Goal: Information Seeking & Learning: Understand process/instructions

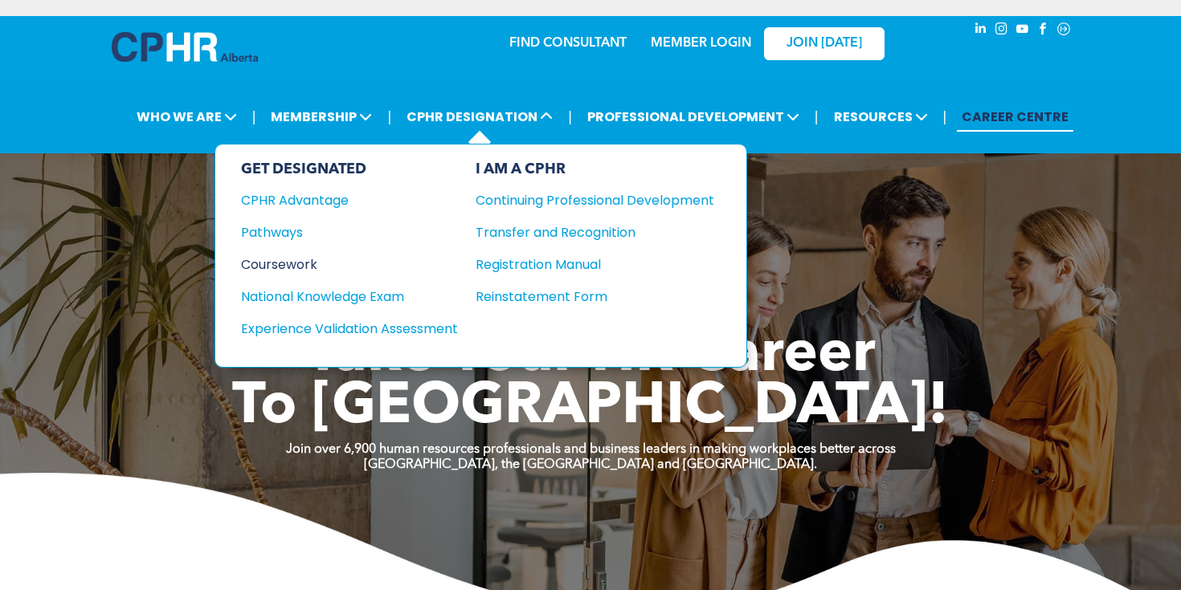
click at [297, 266] on div "Coursework" at bounding box center [338, 265] width 195 height 20
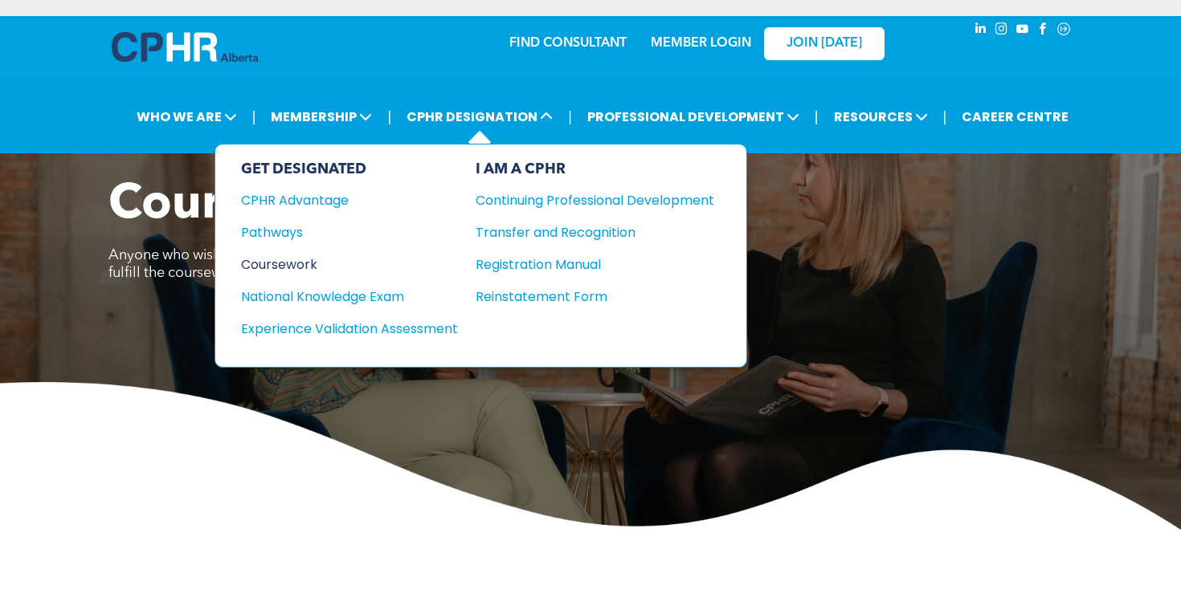
click at [296, 259] on div "Coursework" at bounding box center [338, 265] width 195 height 20
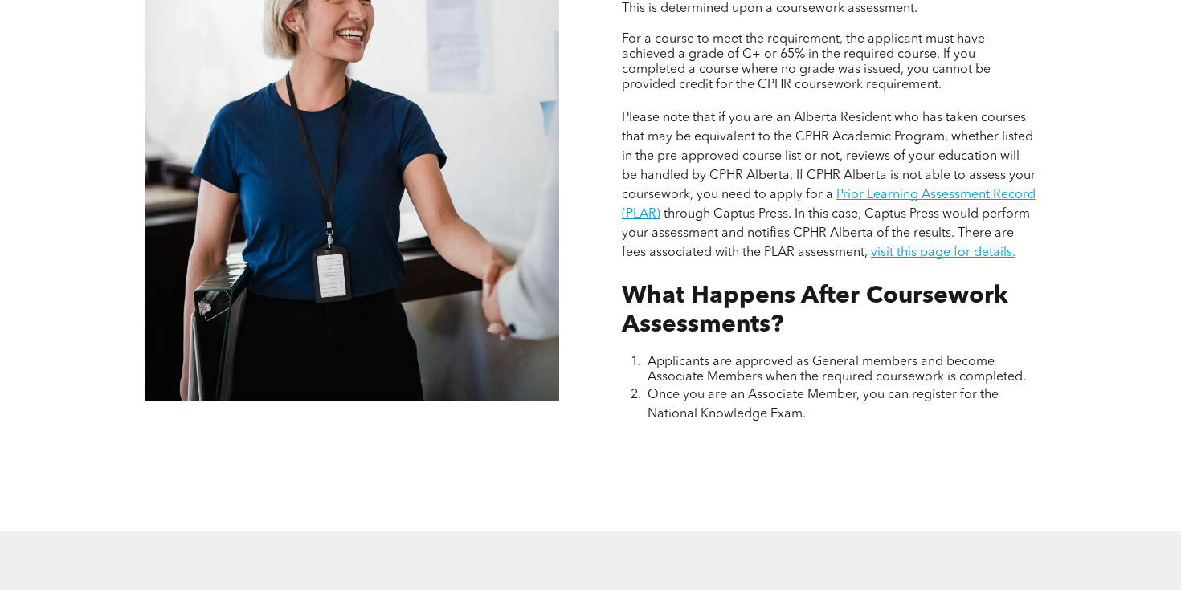
scroll to position [1528, 0]
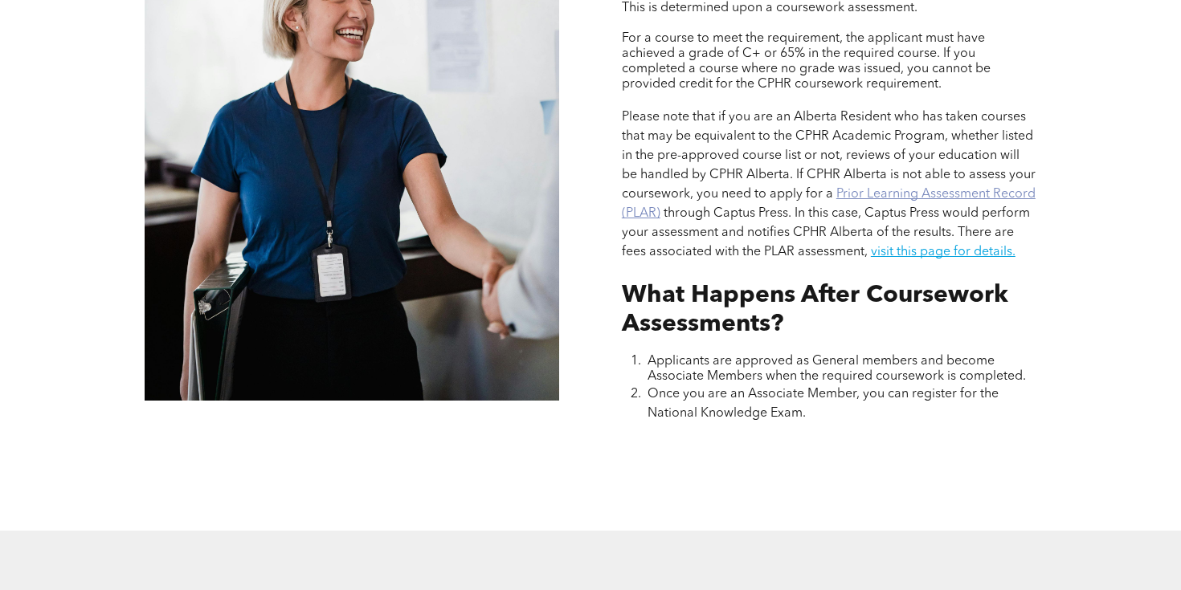
click at [634, 213] on link "Prior Learning Assessment Record (PLAR)" at bounding box center [829, 204] width 414 height 32
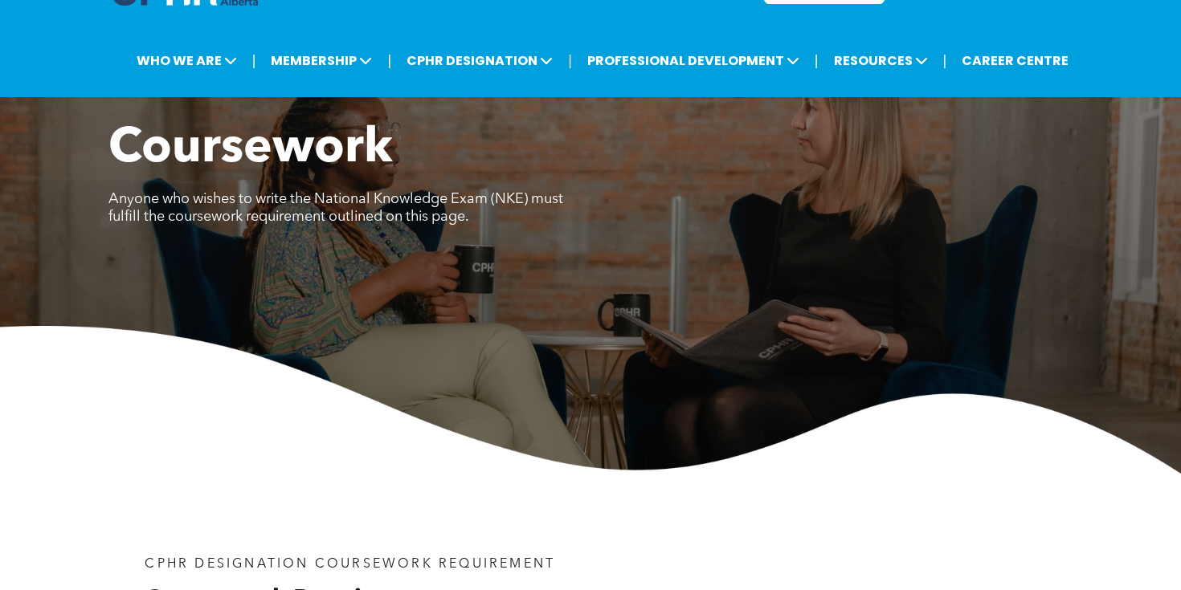
scroll to position [0, 0]
